Goal: Submit feedback/report problem: Leave review/rating

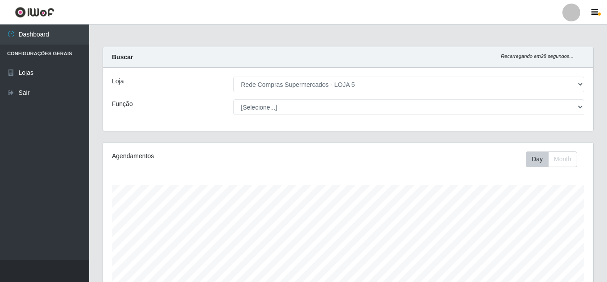
select select "397"
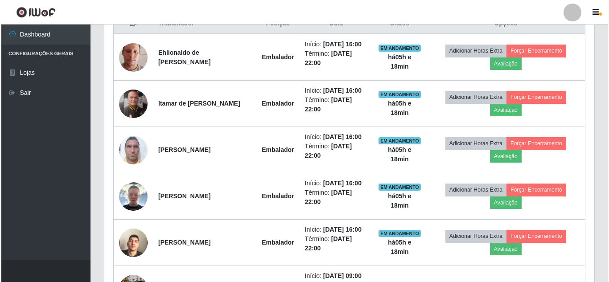
scroll to position [185, 490]
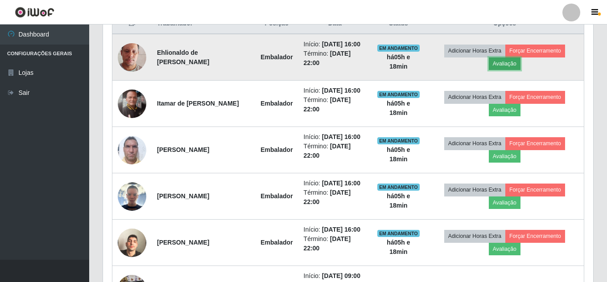
click at [520, 70] on button "Avaliação" at bounding box center [505, 64] width 32 height 12
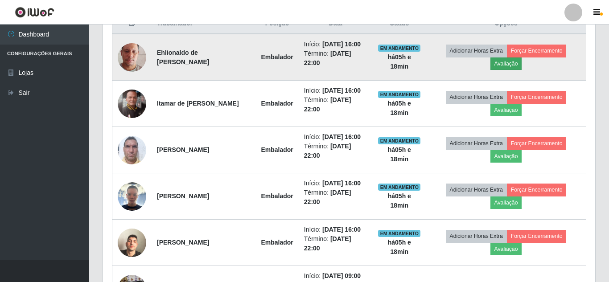
scroll to position [185, 485]
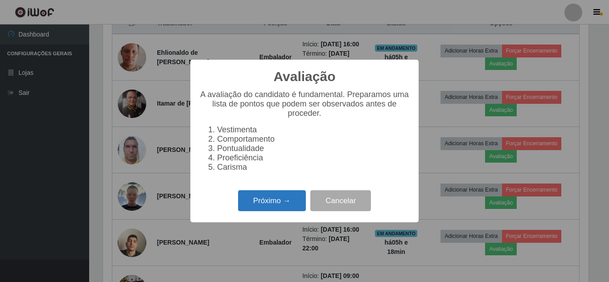
click at [290, 202] on button "Próximo →" at bounding box center [272, 200] width 68 height 21
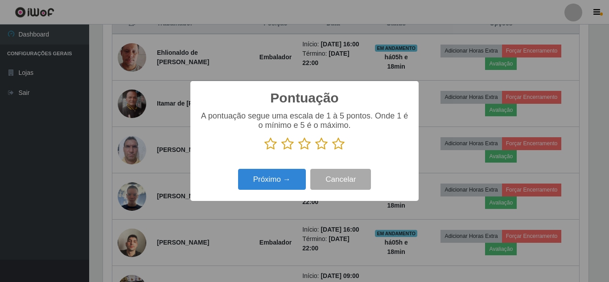
click at [341, 146] on icon at bounding box center [338, 143] width 12 height 13
click at [332, 151] on input "radio" at bounding box center [332, 151] width 0 height 0
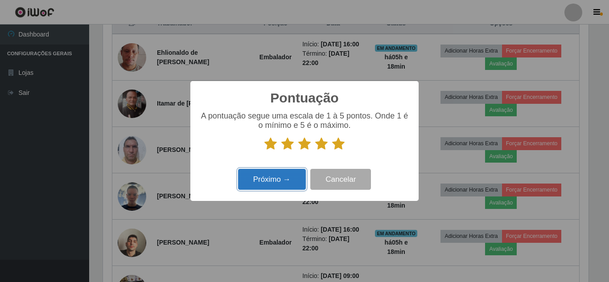
click at [288, 175] on button "Próximo →" at bounding box center [272, 179] width 68 height 21
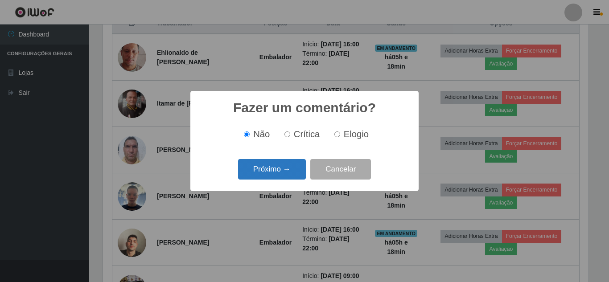
click at [288, 170] on button "Próximo →" at bounding box center [272, 169] width 68 height 21
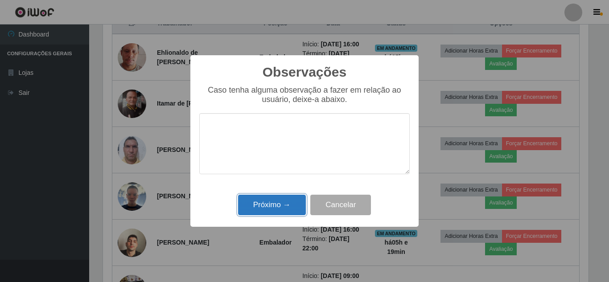
drag, startPoint x: 280, startPoint y: 213, endPoint x: 281, endPoint y: 204, distance: 8.5
click at [281, 208] on button "Próximo →" at bounding box center [272, 205] width 68 height 21
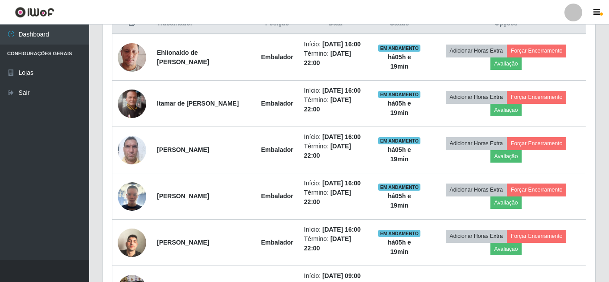
scroll to position [185, 490]
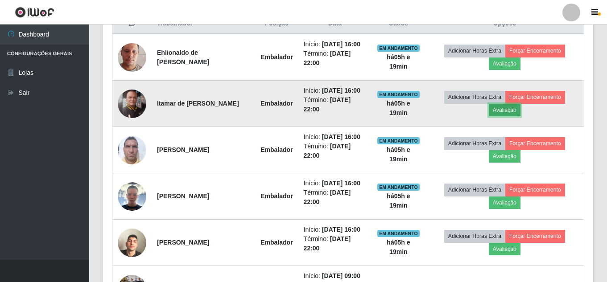
click at [513, 116] on button "Avaliação" at bounding box center [505, 110] width 32 height 12
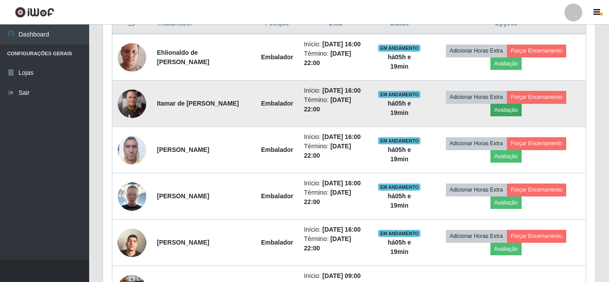
scroll to position [185, 485]
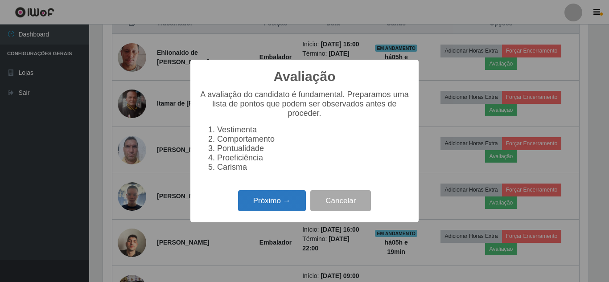
click at [274, 205] on button "Próximo →" at bounding box center [272, 200] width 68 height 21
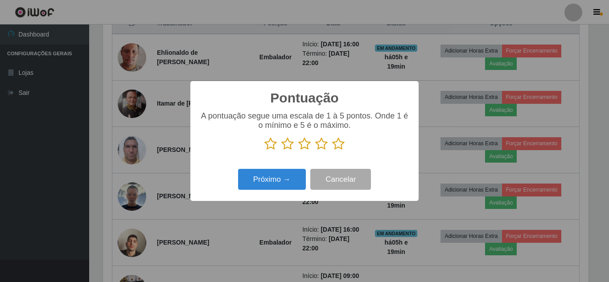
click at [339, 145] on icon at bounding box center [338, 143] width 12 height 13
click at [332, 151] on input "radio" at bounding box center [332, 151] width 0 height 0
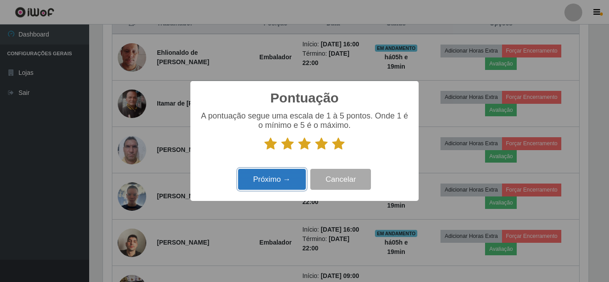
click at [268, 182] on button "Próximo →" at bounding box center [272, 179] width 68 height 21
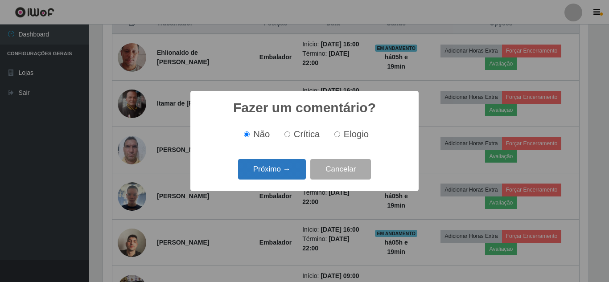
click at [277, 171] on button "Próximo →" at bounding box center [272, 169] width 68 height 21
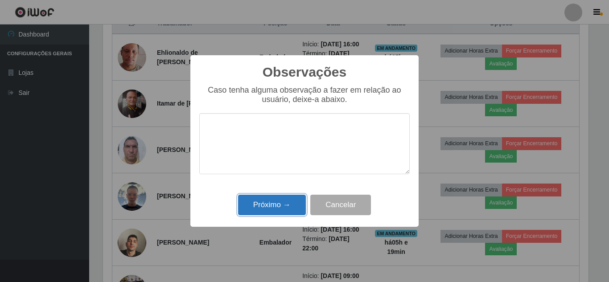
click at [279, 200] on button "Próximo →" at bounding box center [272, 205] width 68 height 21
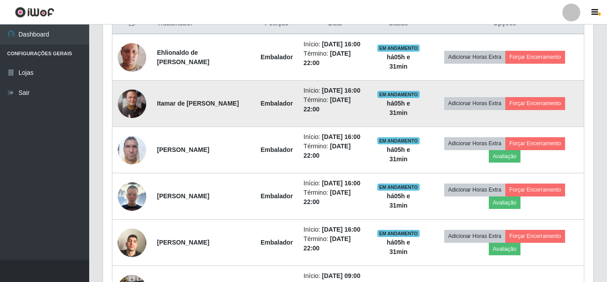
scroll to position [401, 0]
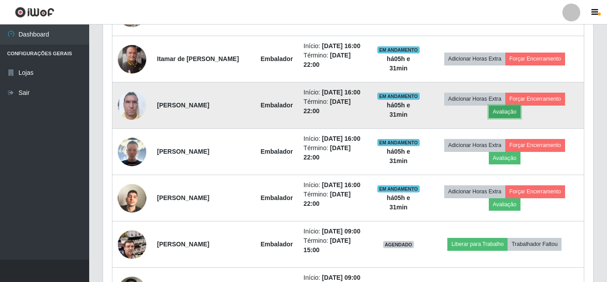
click at [510, 118] on button "Avaliação" at bounding box center [505, 112] width 32 height 12
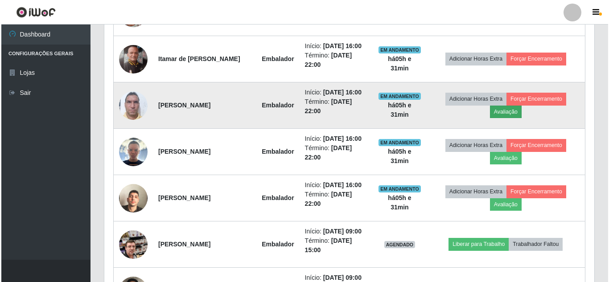
scroll to position [185, 485]
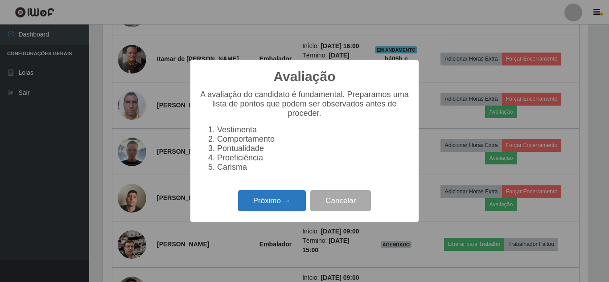
click at [272, 200] on button "Próximo →" at bounding box center [272, 200] width 68 height 21
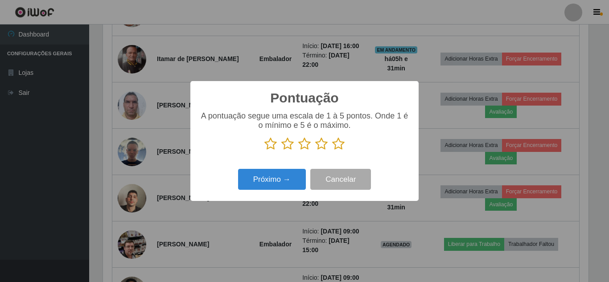
scroll to position [445611, 445310]
click at [341, 147] on icon at bounding box center [338, 143] width 12 height 13
click at [332, 151] on input "radio" at bounding box center [332, 151] width 0 height 0
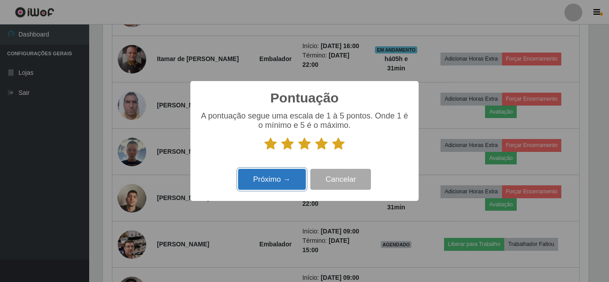
click at [281, 184] on button "Próximo →" at bounding box center [272, 179] width 68 height 21
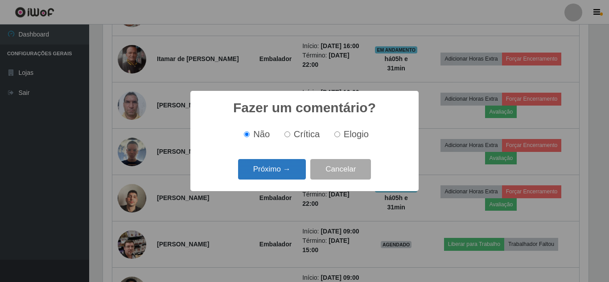
click at [280, 173] on button "Próximo →" at bounding box center [272, 169] width 68 height 21
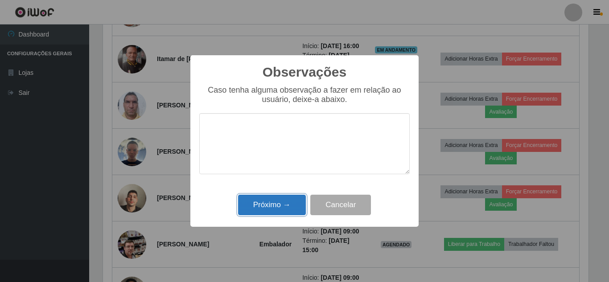
click at [280, 205] on button "Próximo →" at bounding box center [272, 205] width 68 height 21
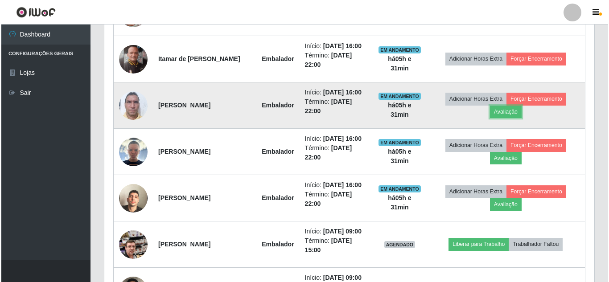
scroll to position [446, 0]
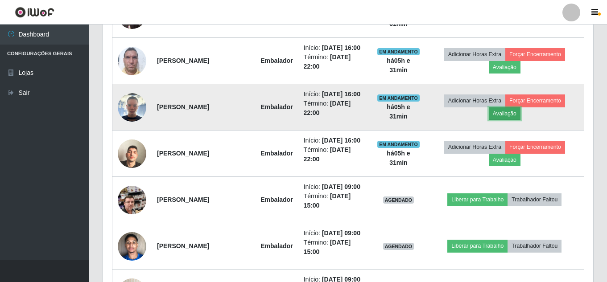
click at [510, 120] on button "Avaliação" at bounding box center [505, 113] width 32 height 12
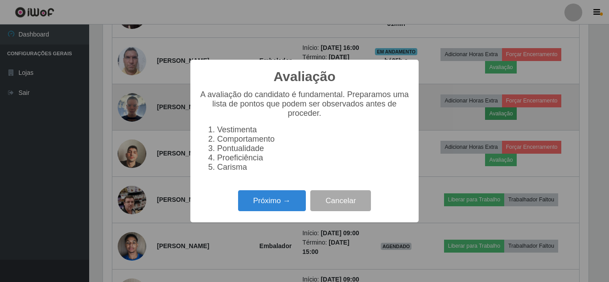
scroll to position [185, 485]
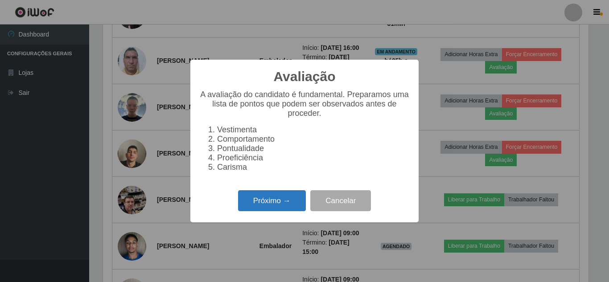
click at [270, 201] on button "Próximo →" at bounding box center [272, 200] width 68 height 21
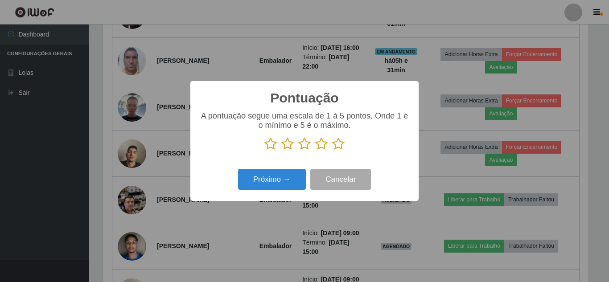
click at [339, 149] on icon at bounding box center [338, 143] width 12 height 13
click at [332, 151] on input "radio" at bounding box center [332, 151] width 0 height 0
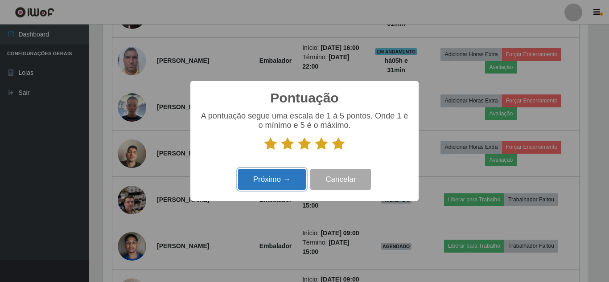
click at [301, 179] on button "Próximo →" at bounding box center [272, 179] width 68 height 21
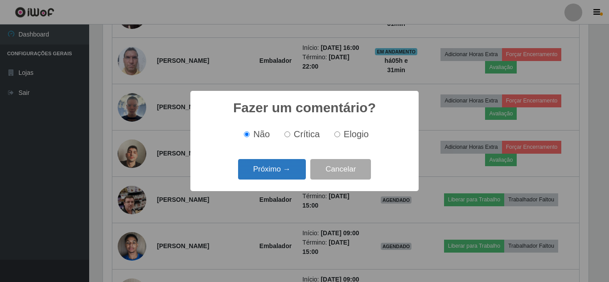
click at [296, 172] on button "Próximo →" at bounding box center [272, 169] width 68 height 21
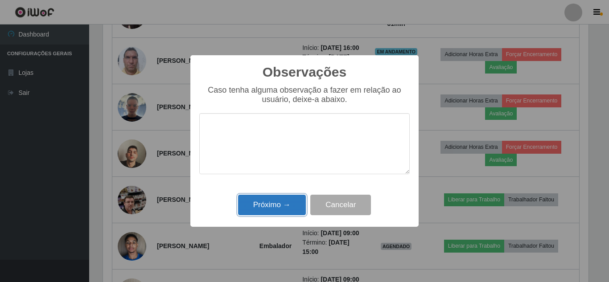
click at [289, 197] on button "Próximo →" at bounding box center [272, 205] width 68 height 21
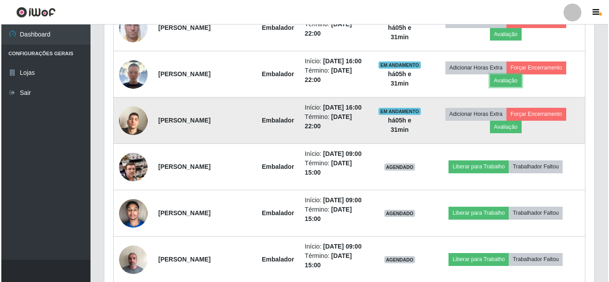
scroll to position [535, 0]
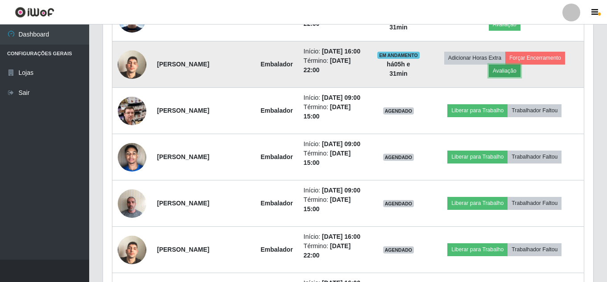
click at [518, 77] on button "Avaliação" at bounding box center [505, 71] width 32 height 12
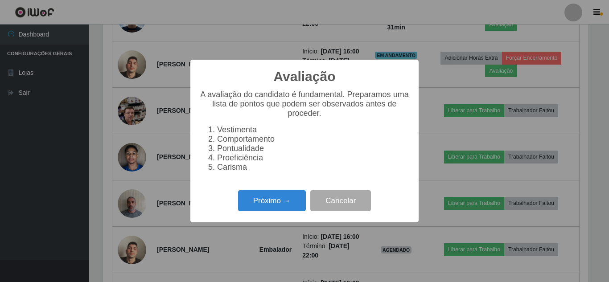
scroll to position [185, 485]
click at [288, 195] on div "Próximo → Cancelar" at bounding box center [304, 200] width 210 height 25
click at [288, 197] on button "Próximo →" at bounding box center [272, 200] width 68 height 21
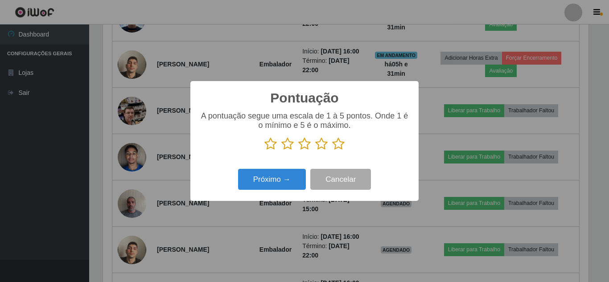
click at [337, 147] on icon at bounding box center [338, 143] width 12 height 13
click at [332, 151] on input "radio" at bounding box center [332, 151] width 0 height 0
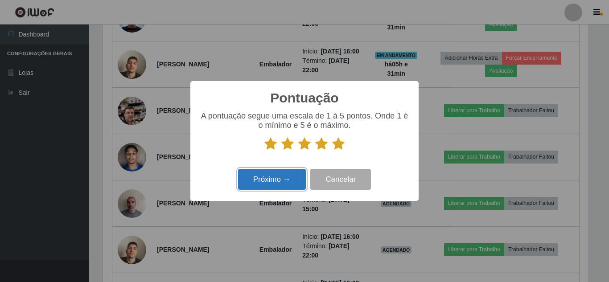
click at [279, 183] on button "Próximo →" at bounding box center [272, 179] width 68 height 21
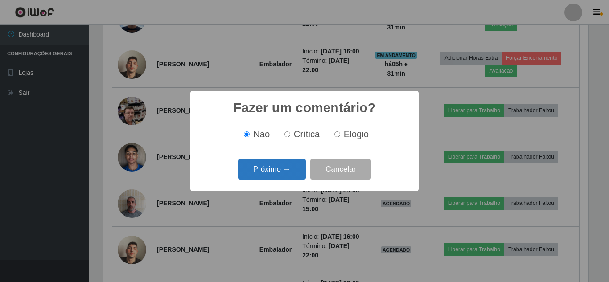
click at [284, 175] on button "Próximo →" at bounding box center [272, 169] width 68 height 21
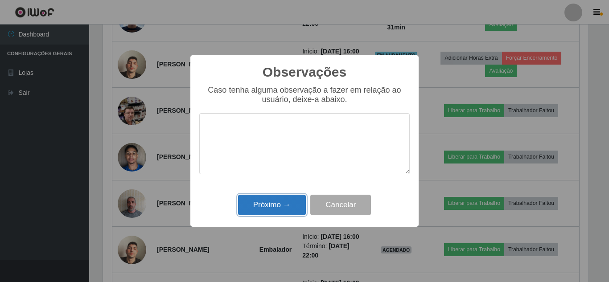
click at [275, 201] on button "Próximo →" at bounding box center [272, 205] width 68 height 21
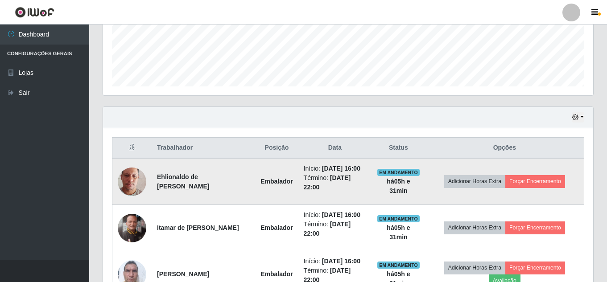
scroll to position [223, 0]
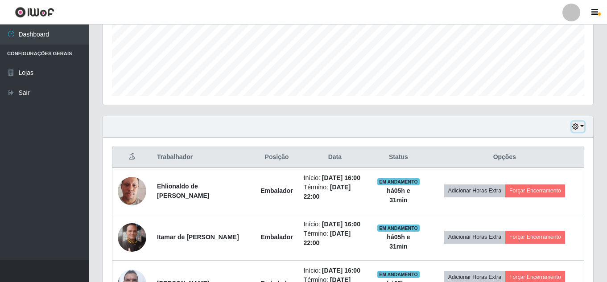
click at [577, 129] on icon "button" at bounding box center [575, 126] width 6 height 6
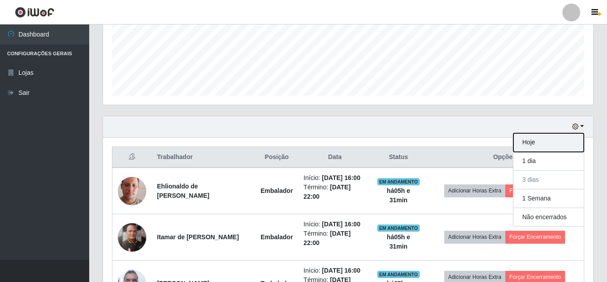
click at [540, 148] on button "Hoje" at bounding box center [548, 142] width 70 height 19
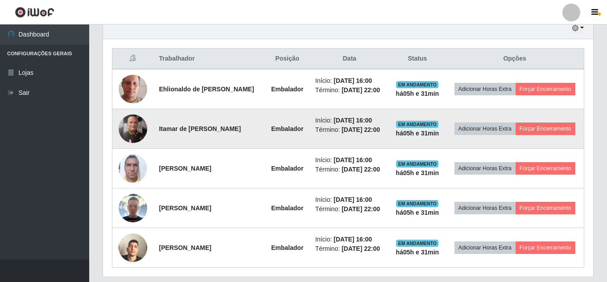
scroll to position [350, 0]
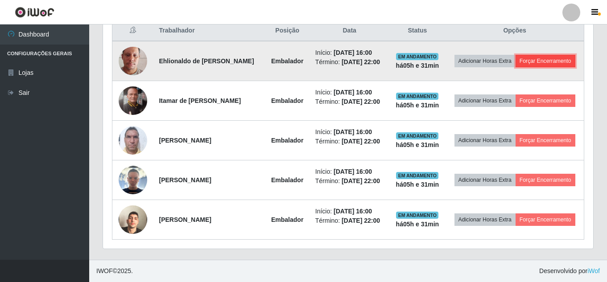
click at [536, 60] on button "Forçar Encerramento" at bounding box center [545, 61] width 60 height 12
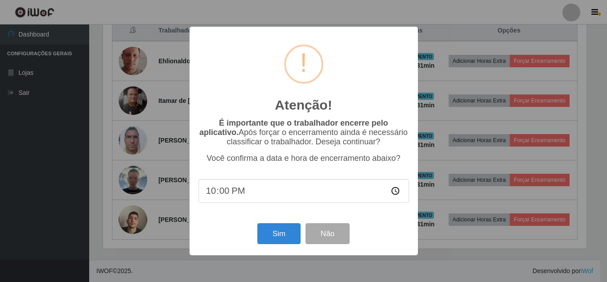
scroll to position [185, 485]
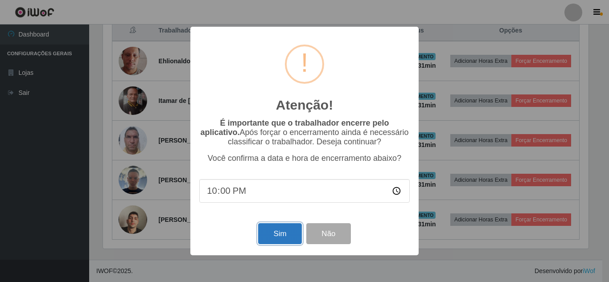
click at [289, 240] on button "Sim" at bounding box center [279, 233] width 43 height 21
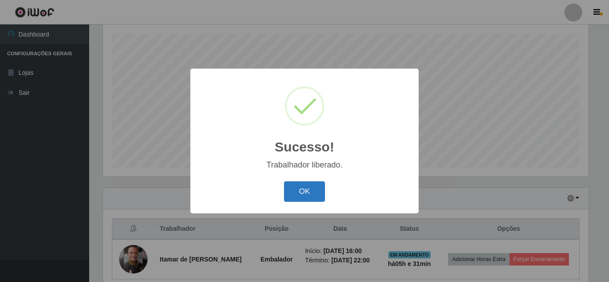
click at [313, 190] on button "OK" at bounding box center [304, 191] width 41 height 21
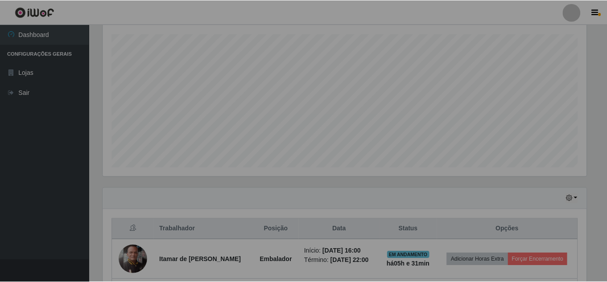
scroll to position [0, 0]
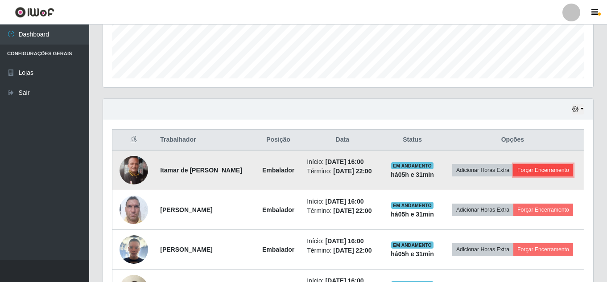
click at [553, 169] on button "Forçar Encerramento" at bounding box center [543, 170] width 60 height 12
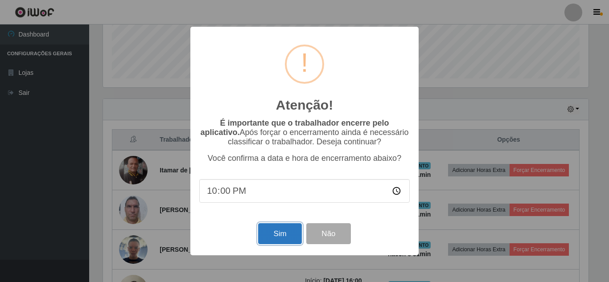
click at [274, 240] on button "Sim" at bounding box center [279, 233] width 43 height 21
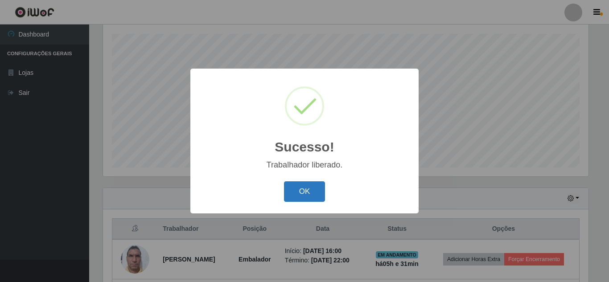
click at [315, 194] on button "OK" at bounding box center [304, 191] width 41 height 21
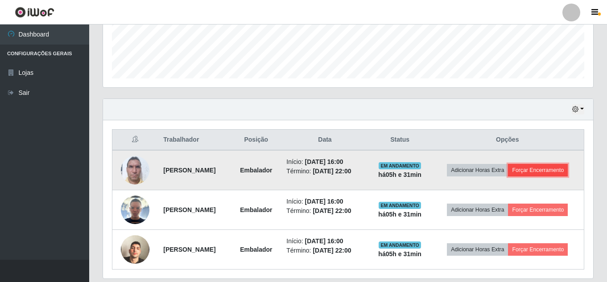
click at [556, 174] on button "Forçar Encerramento" at bounding box center [538, 170] width 60 height 12
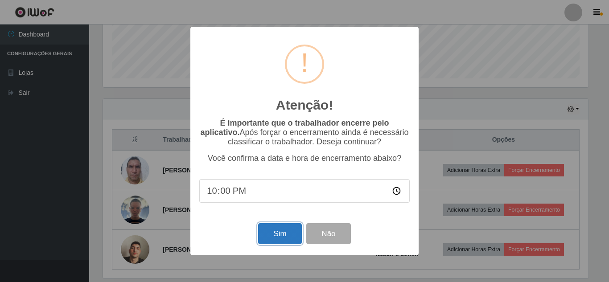
click at [289, 231] on button "Sim" at bounding box center [279, 233] width 43 height 21
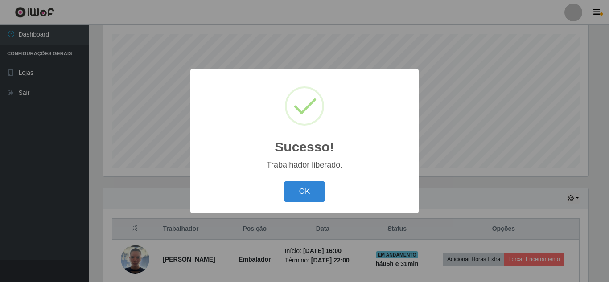
click at [309, 192] on button "OK" at bounding box center [304, 191] width 41 height 21
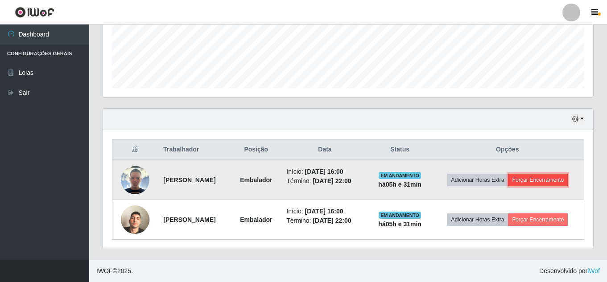
click at [543, 186] on button "Forçar Encerramento" at bounding box center [538, 180] width 60 height 12
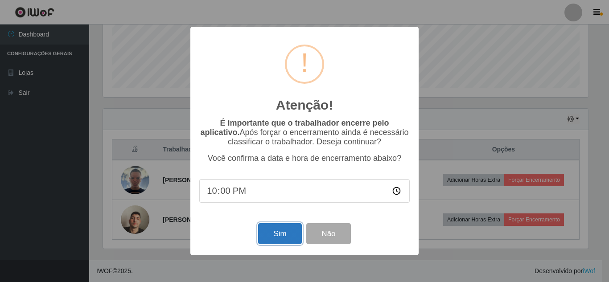
click at [275, 233] on button "Sim" at bounding box center [279, 233] width 43 height 21
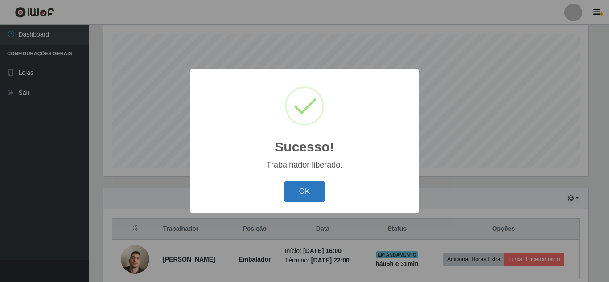
click at [300, 193] on button "OK" at bounding box center [304, 191] width 41 height 21
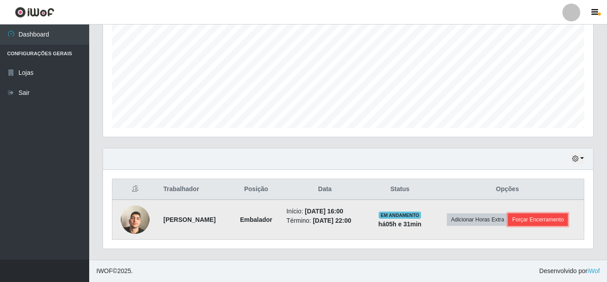
click at [553, 216] on button "Forçar Encerramento" at bounding box center [538, 220] width 60 height 12
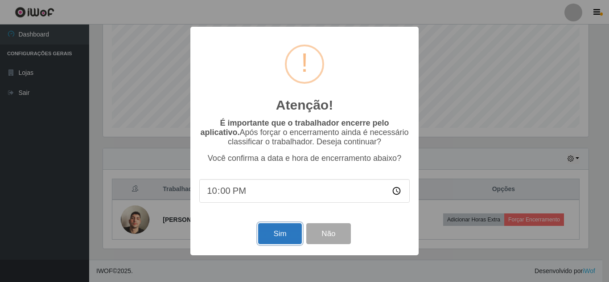
click at [294, 236] on button "Sim" at bounding box center [279, 233] width 43 height 21
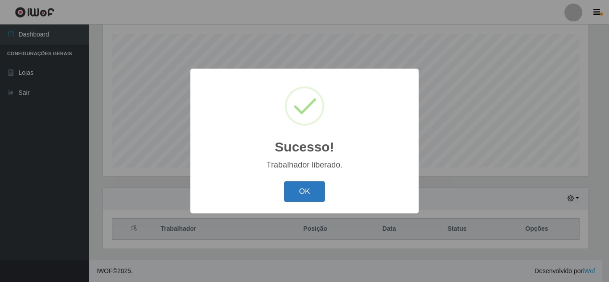
click at [313, 196] on button "OK" at bounding box center [304, 191] width 41 height 21
